Goal: Task Accomplishment & Management: Use online tool/utility

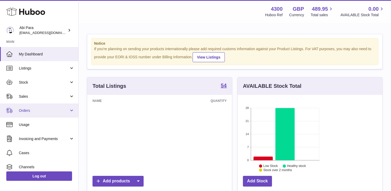
scroll to position [82, 95]
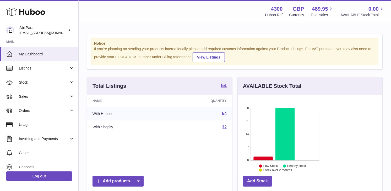
scroll to position [82, 95]
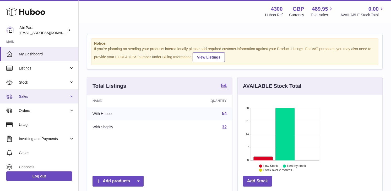
click at [45, 98] on span "Sales" at bounding box center [44, 96] width 50 height 5
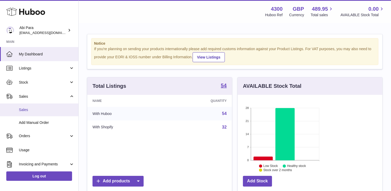
click at [43, 109] on span "Sales" at bounding box center [46, 110] width 55 height 5
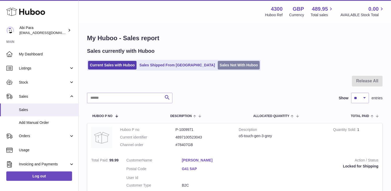
click at [218, 66] on link "Sales Not With Huboo" at bounding box center [239, 65] width 42 height 9
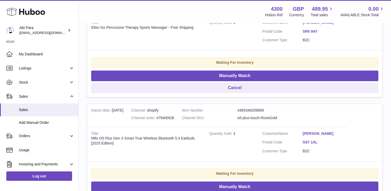
scroll to position [132, 0]
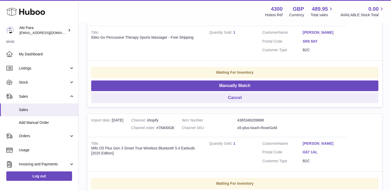
click at [135, 126] on div "Channel order #78400GB" at bounding box center [152, 128] width 43 height 5
copy div "78400GB"
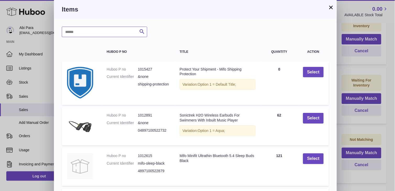
click at [96, 33] on input "text" at bounding box center [104, 32] width 85 height 10
type input "****"
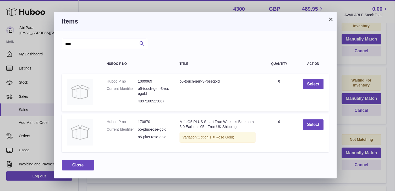
click at [333, 17] on button "×" at bounding box center [331, 19] width 6 height 6
